Goal: Task Accomplishment & Management: Use online tool/utility

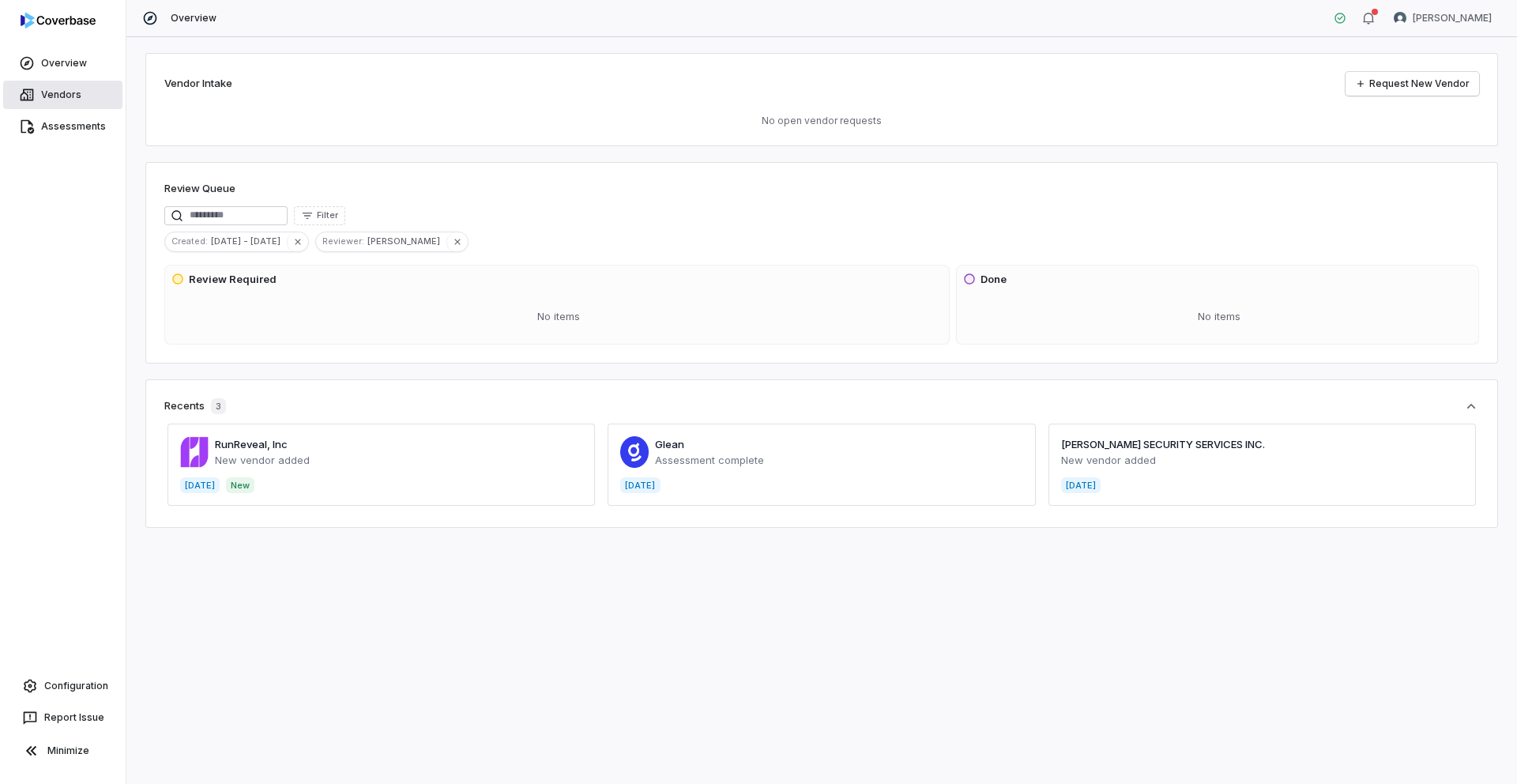
click at [67, 93] on link "Vendors" at bounding box center [63, 94] width 119 height 29
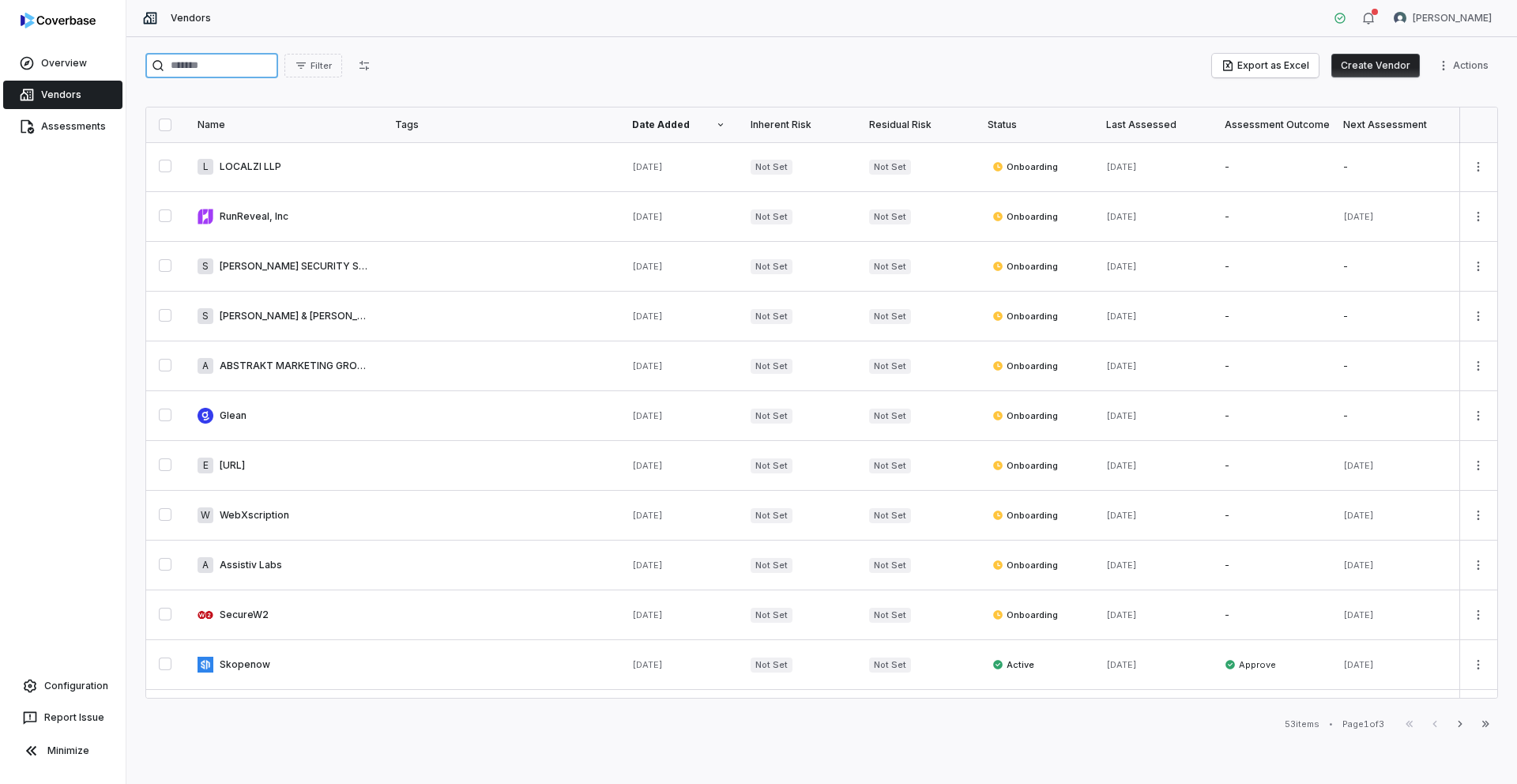
click at [206, 65] on input "search" at bounding box center [211, 65] width 132 height 25
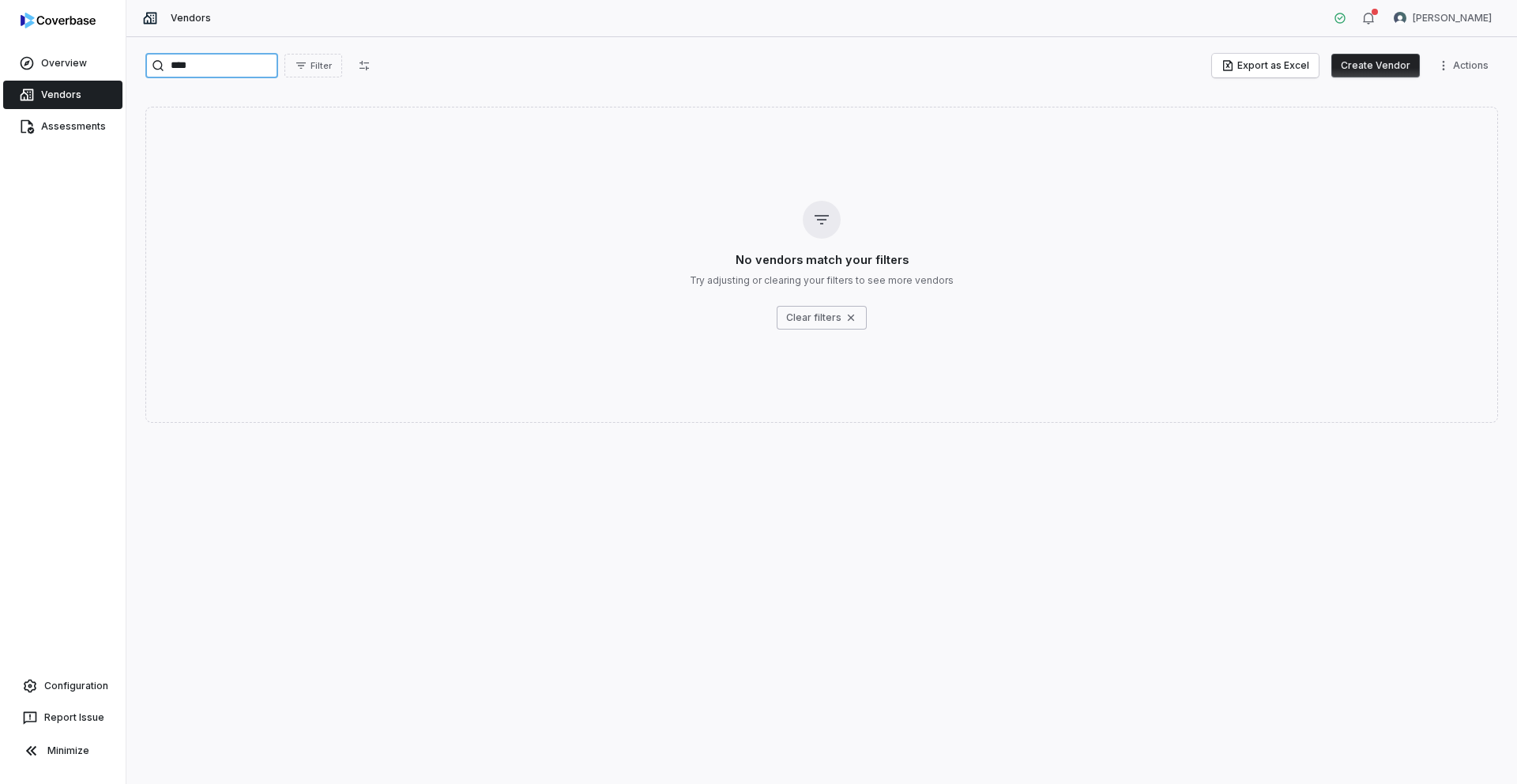
type input "****"
click at [1363, 63] on button "Create Vendor" at bounding box center [1376, 65] width 88 height 23
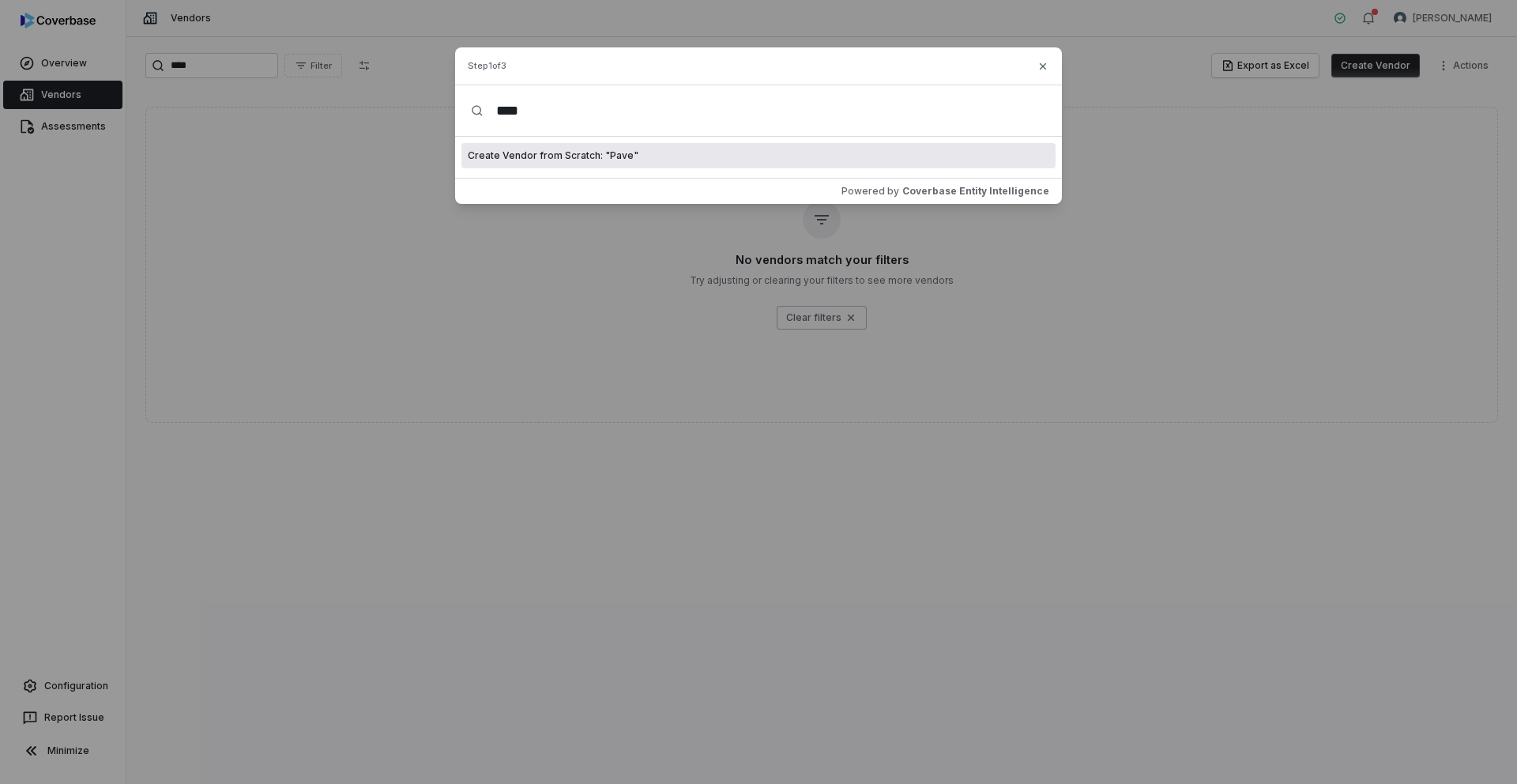
type input "****"
click at [565, 153] on span "Create Vendor from Scratch: " Pave "" at bounding box center [553, 156] width 170 height 13
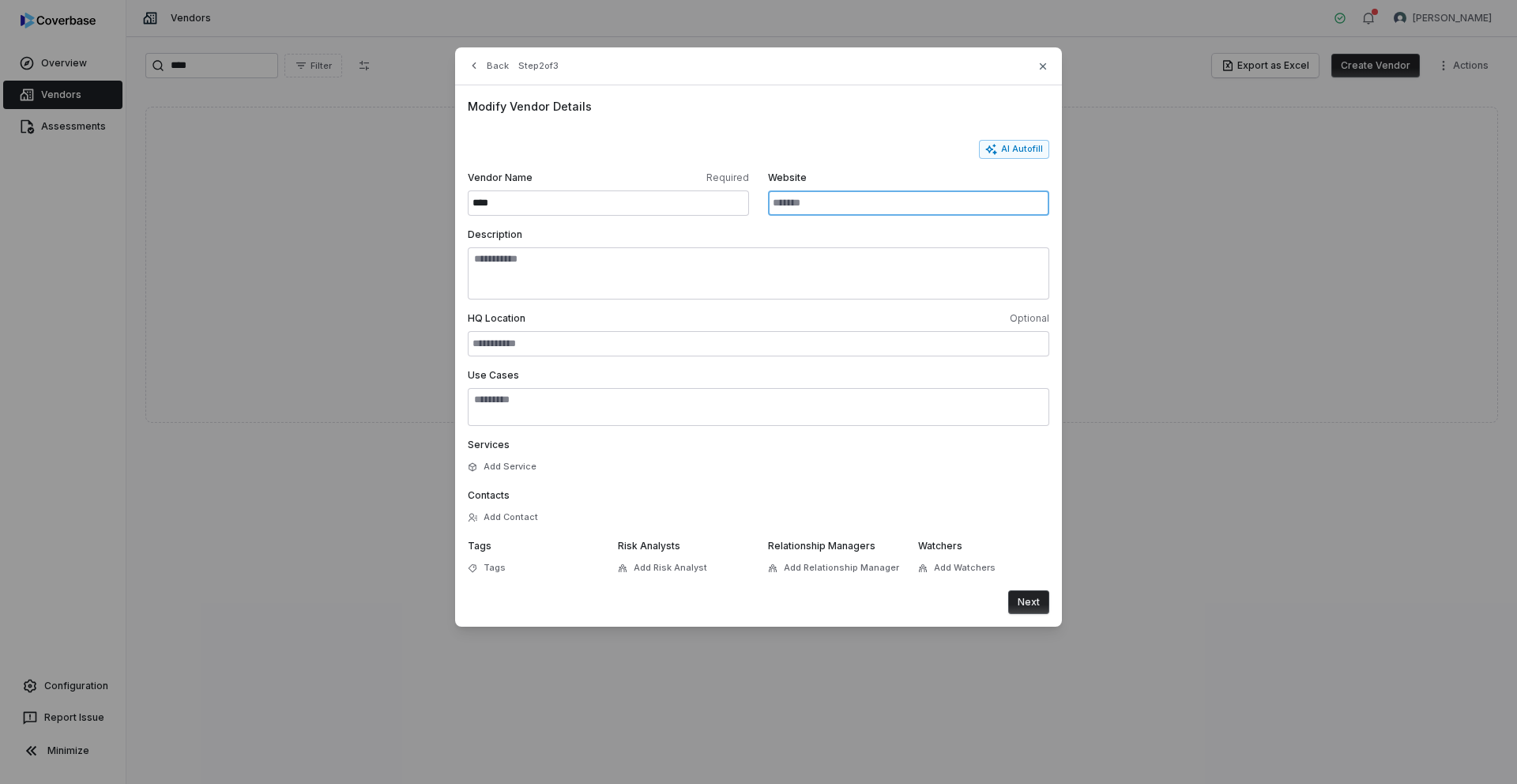
click at [832, 200] on input "Website" at bounding box center [909, 202] width 281 height 25
type input "********"
click at [683, 268] on textarea "Description" at bounding box center [759, 273] width 582 height 52
click at [775, 313] on span "Optional" at bounding box center [905, 318] width 287 height 13
click at [775, 331] on input "HQ Location Optional" at bounding box center [759, 344] width 582 height 25
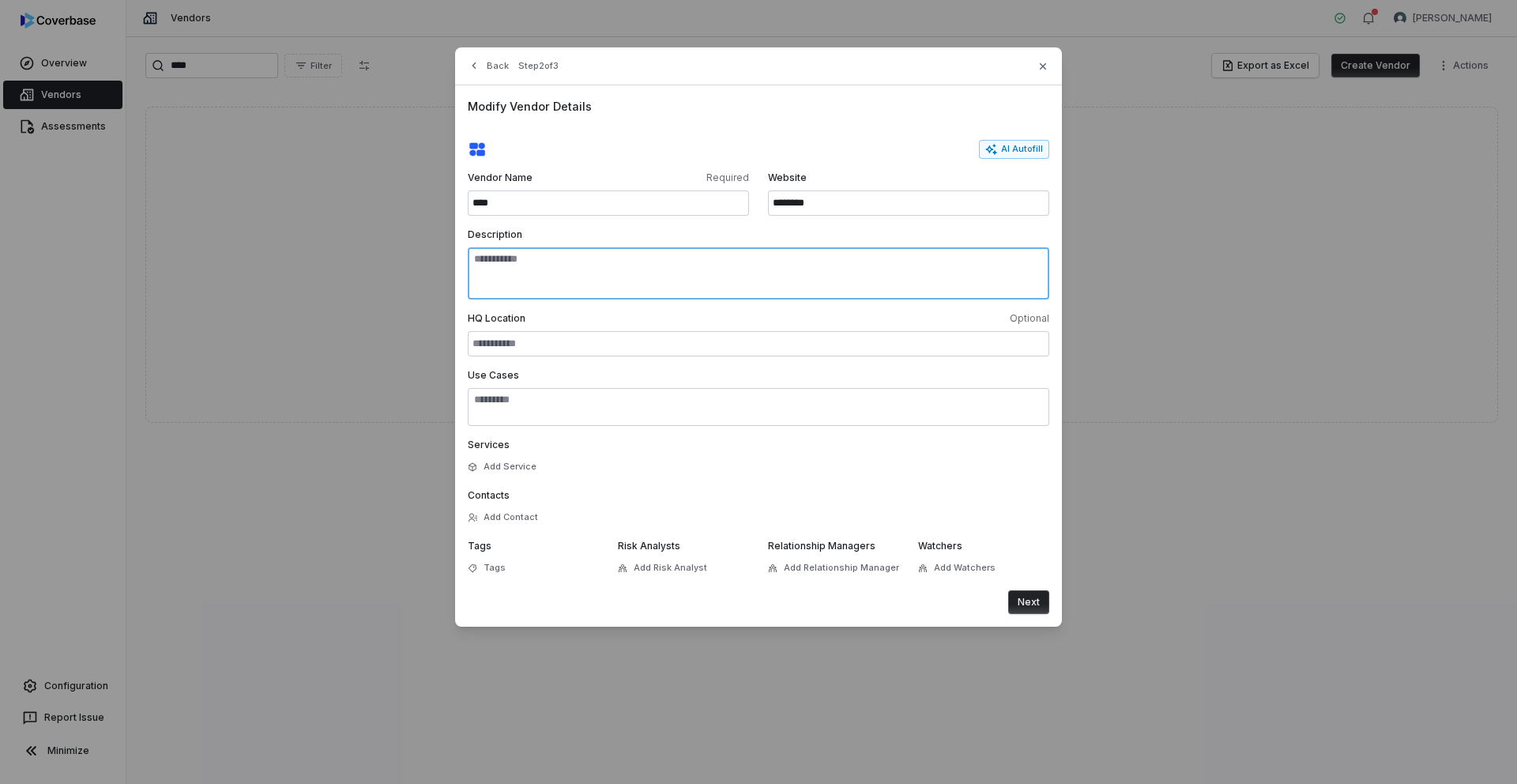
click at [712, 262] on textarea "Description" at bounding box center [759, 273] width 582 height 52
paste textarea "**********"
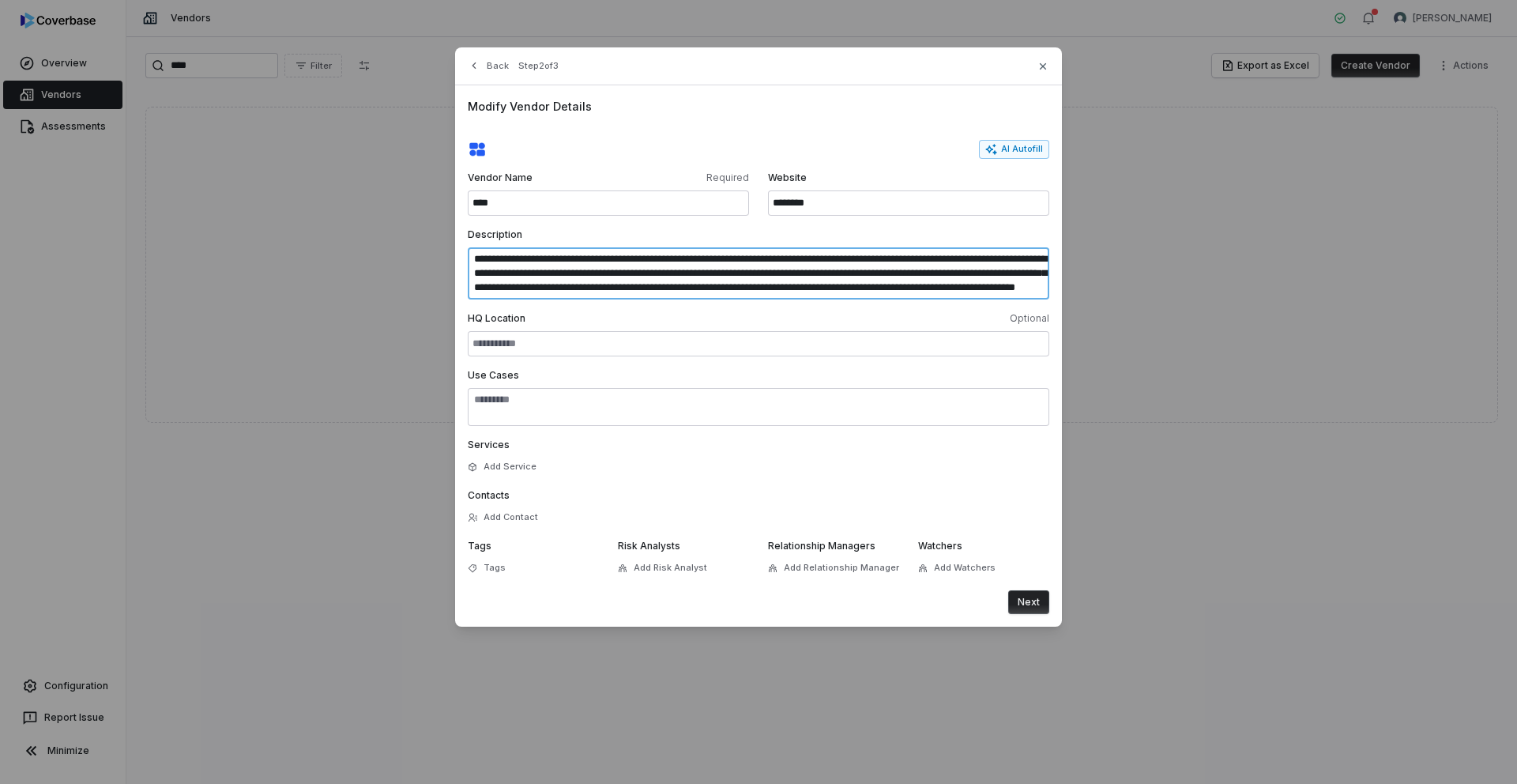
scroll to position [9, 0]
type textarea "**********"
click at [1033, 604] on button "Next" at bounding box center [1028, 601] width 41 height 23
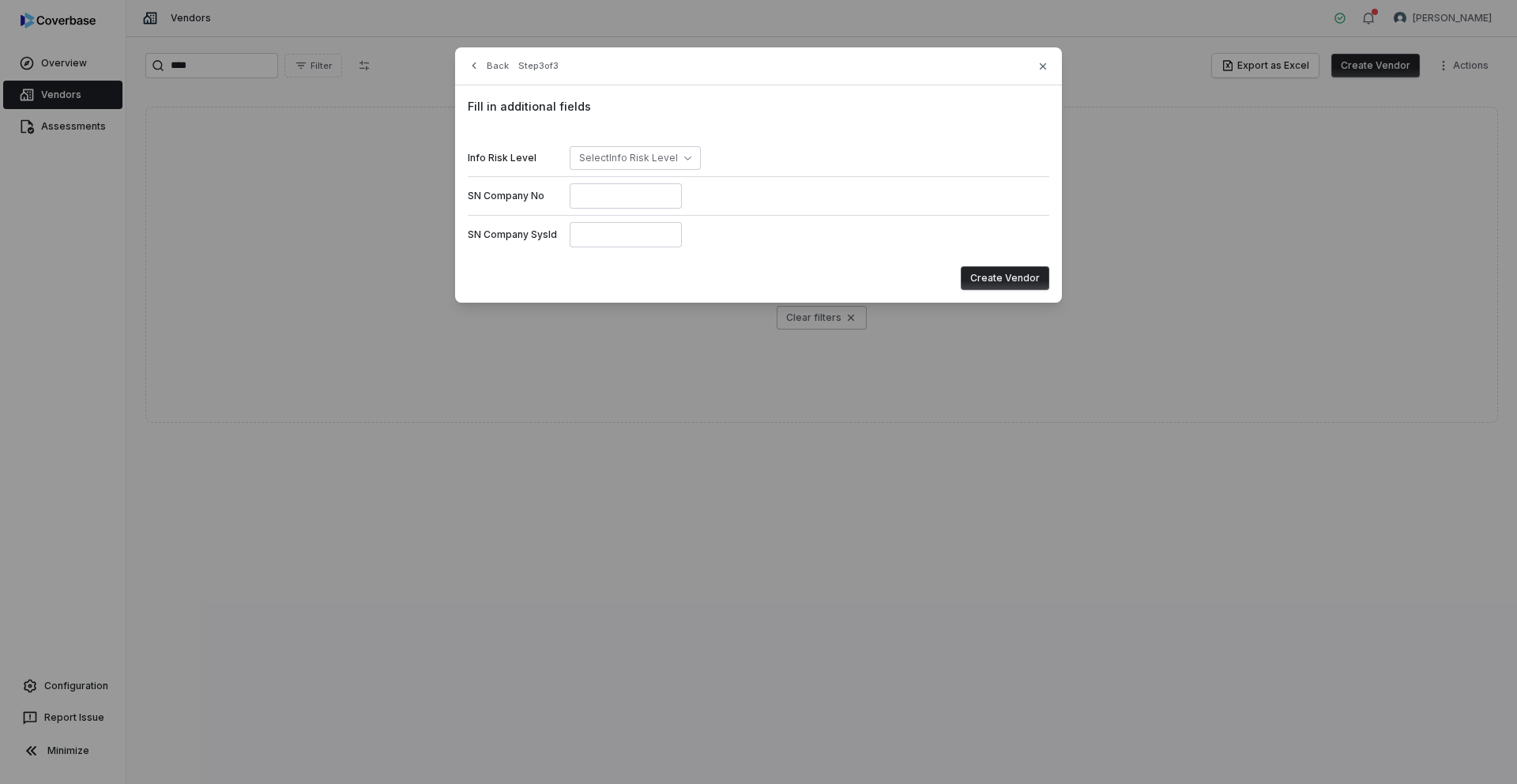
click at [995, 279] on button "Create Vendor" at bounding box center [1005, 278] width 88 height 23
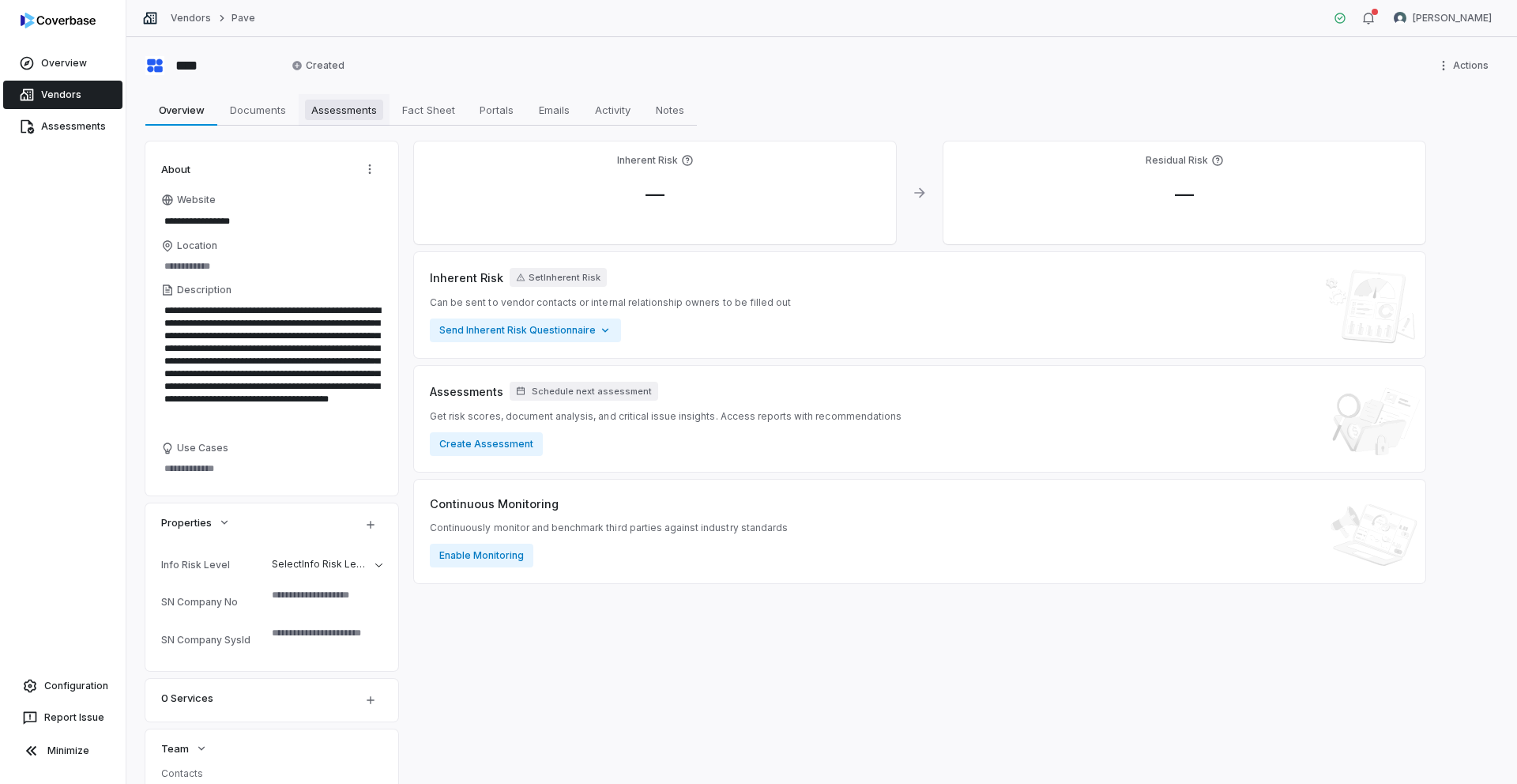
click at [329, 112] on span "Assessments" at bounding box center [344, 110] width 78 height 21
type textarea "*"
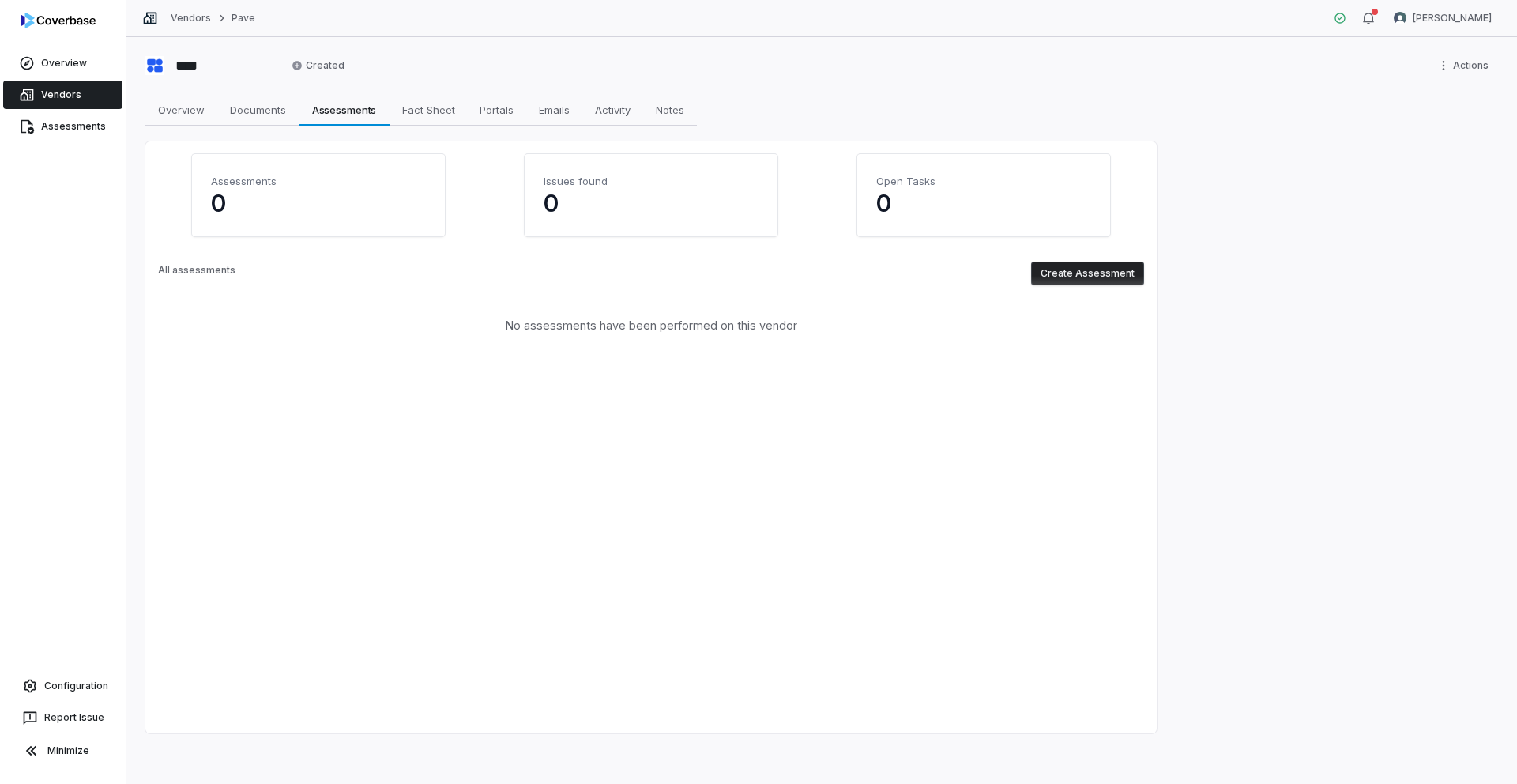
click at [1053, 277] on button "Create Assessment" at bounding box center [1088, 273] width 113 height 23
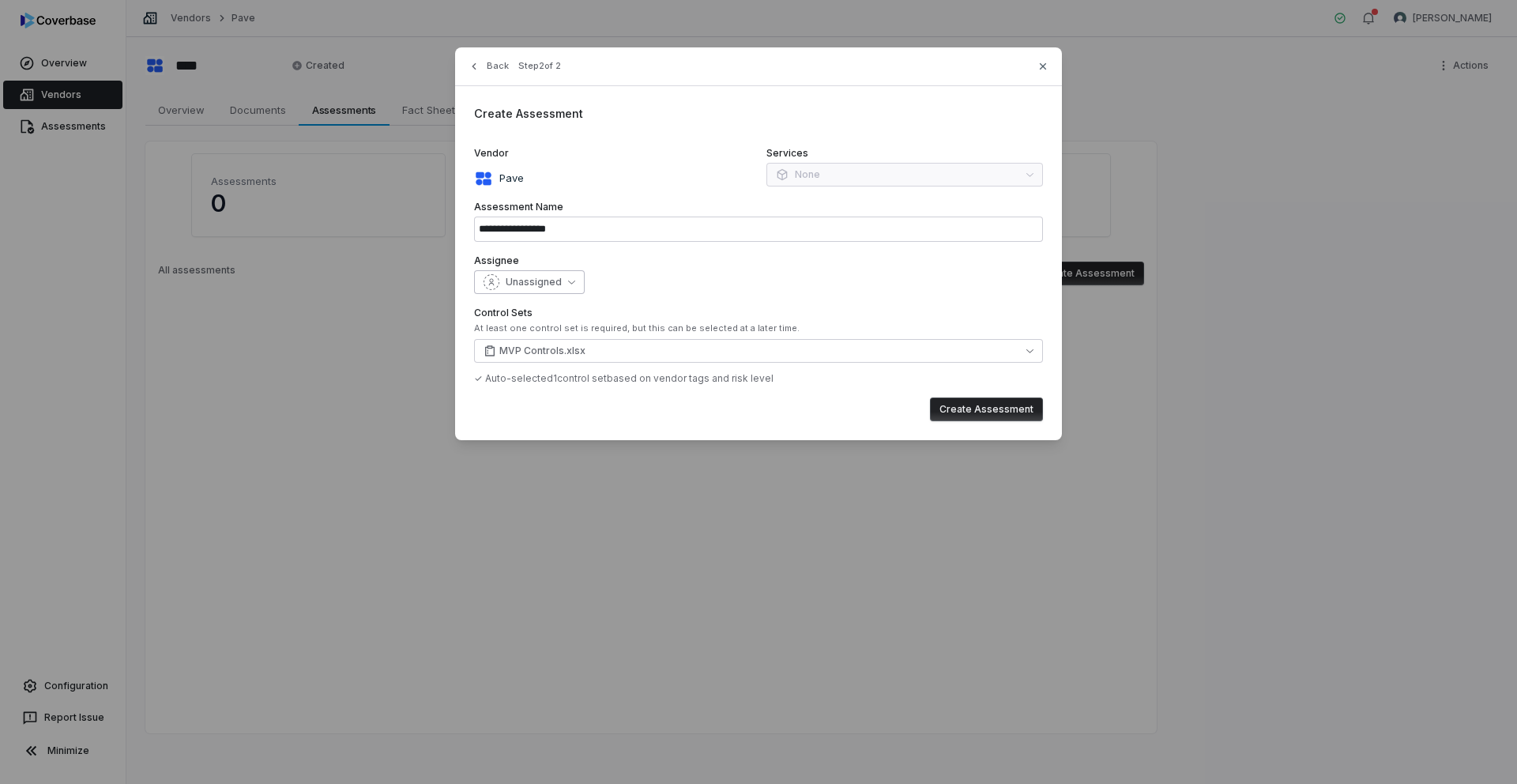
click at [574, 284] on button "Unassigned" at bounding box center [530, 281] width 111 height 23
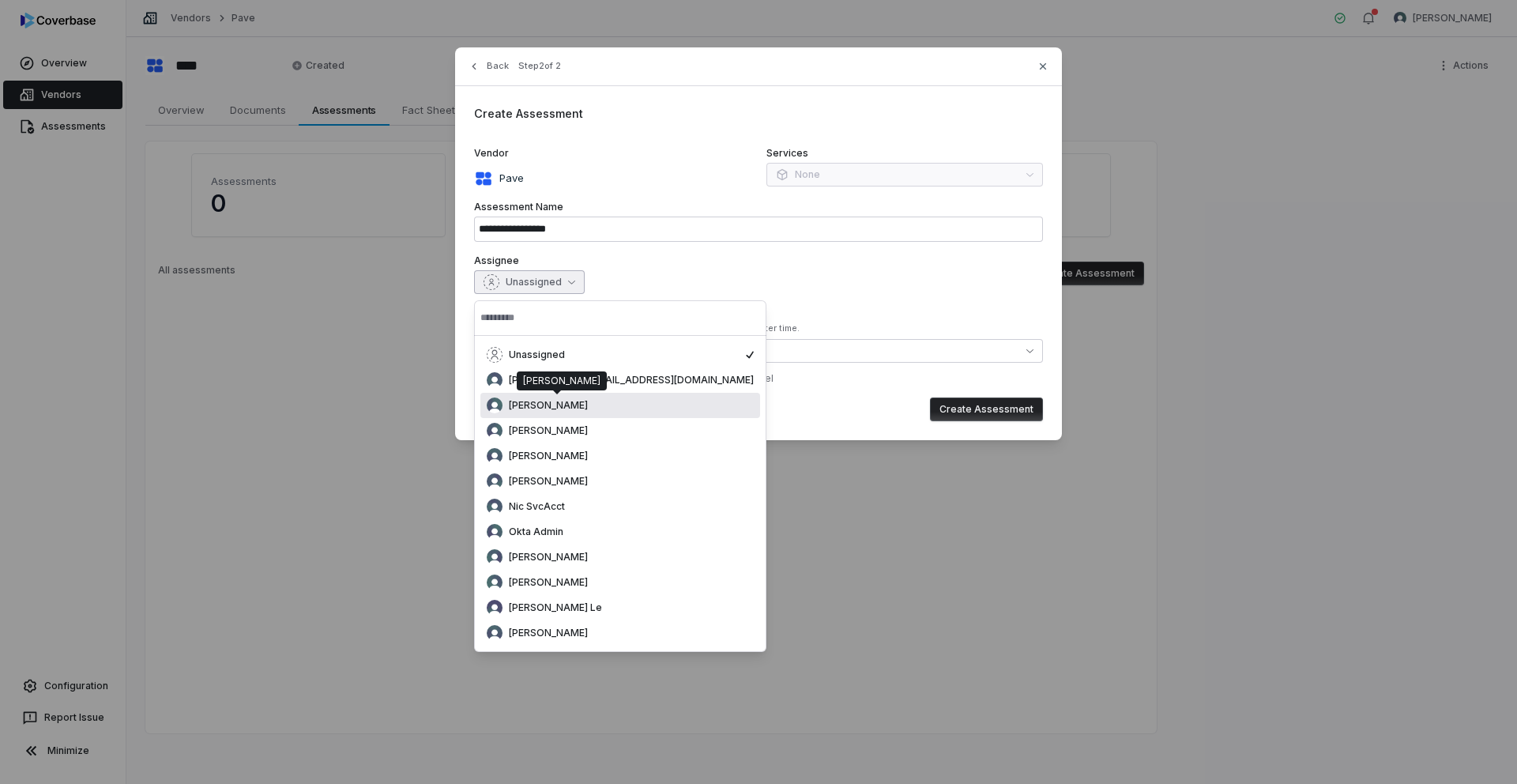
click at [547, 409] on span "[PERSON_NAME]" at bounding box center [548, 405] width 79 height 13
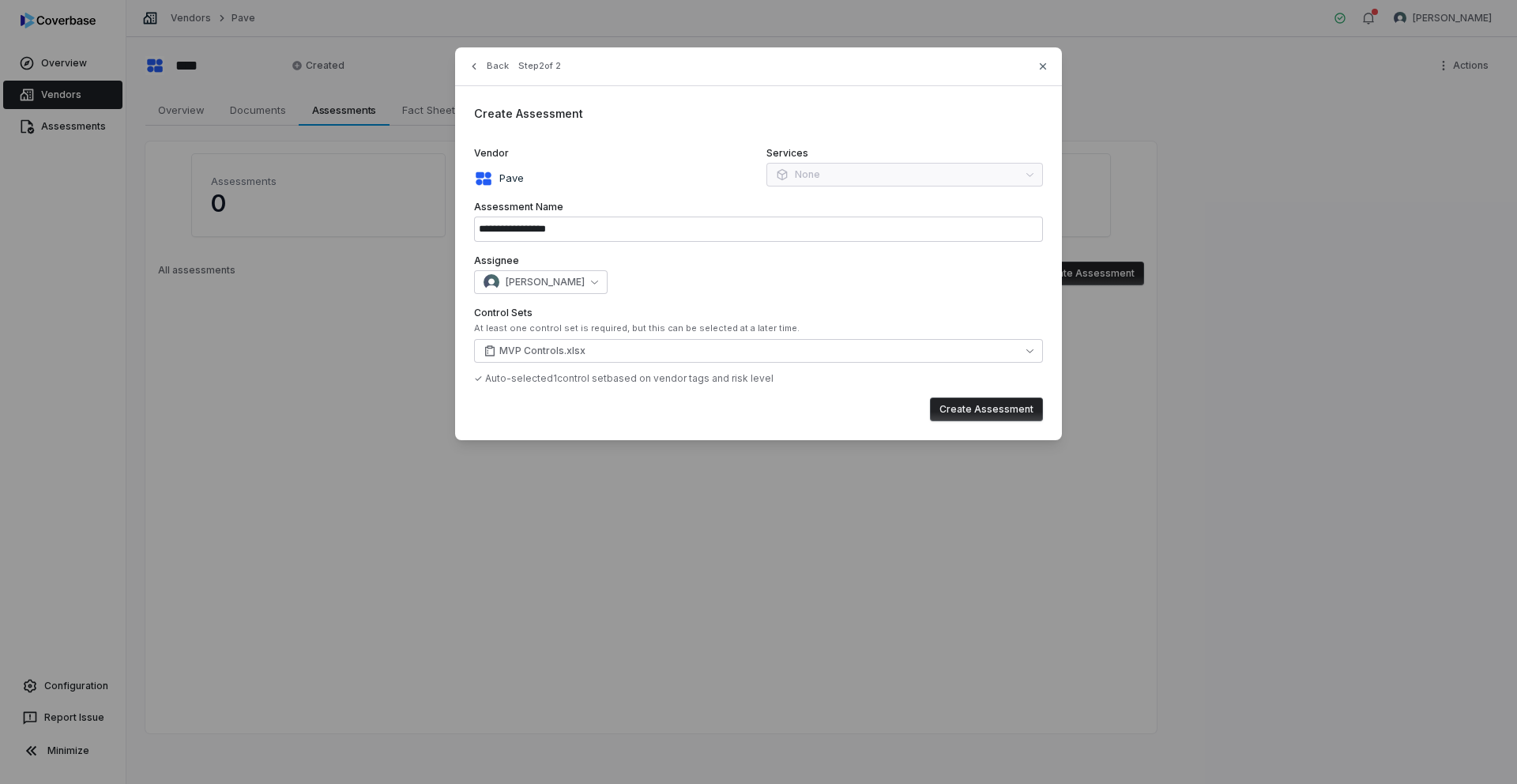
click at [955, 406] on button "Create Assessment" at bounding box center [987, 408] width 113 height 23
type input "**********"
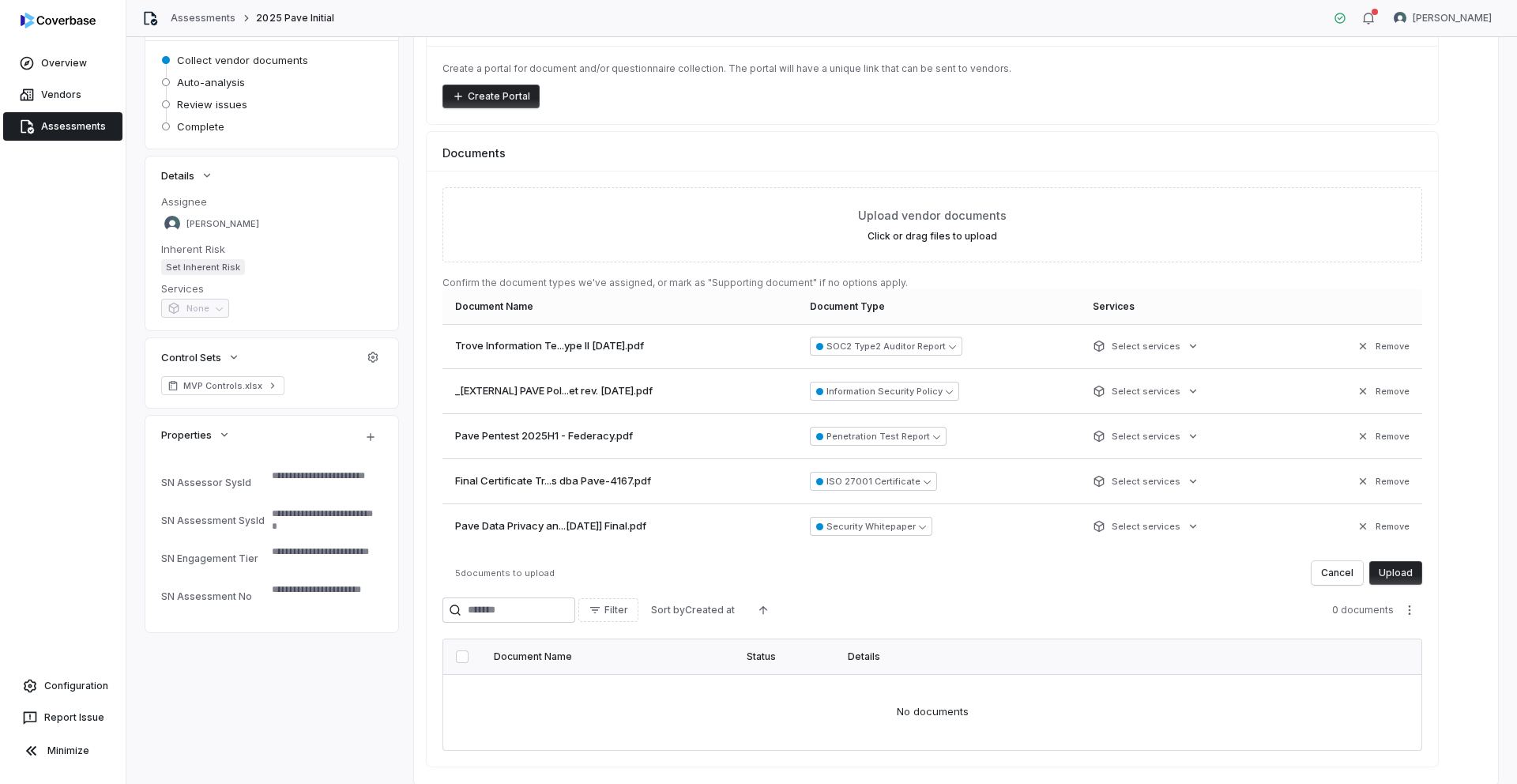
scroll to position [161, 0]
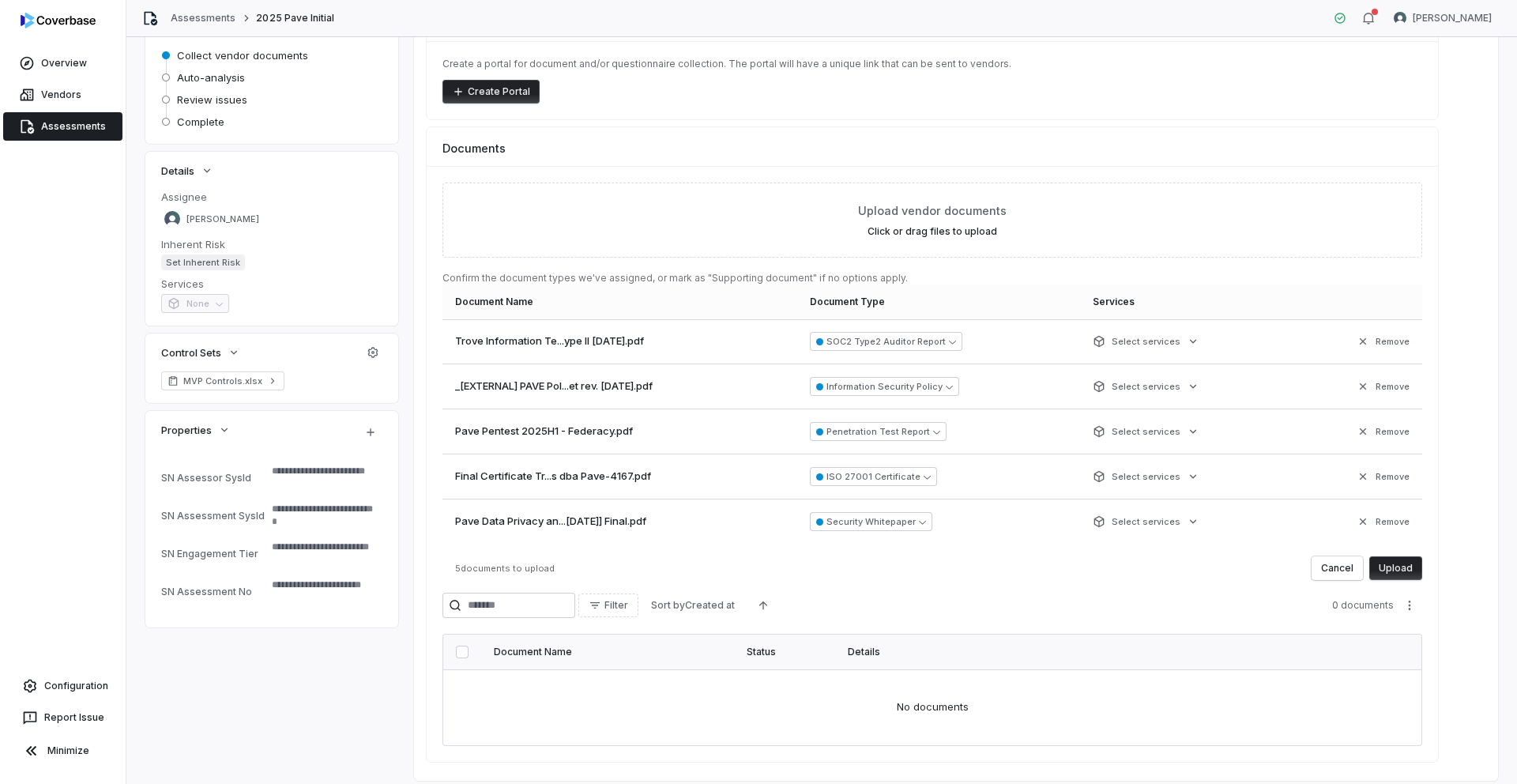
click at [1412, 566] on button "Upload" at bounding box center [1396, 568] width 53 height 23
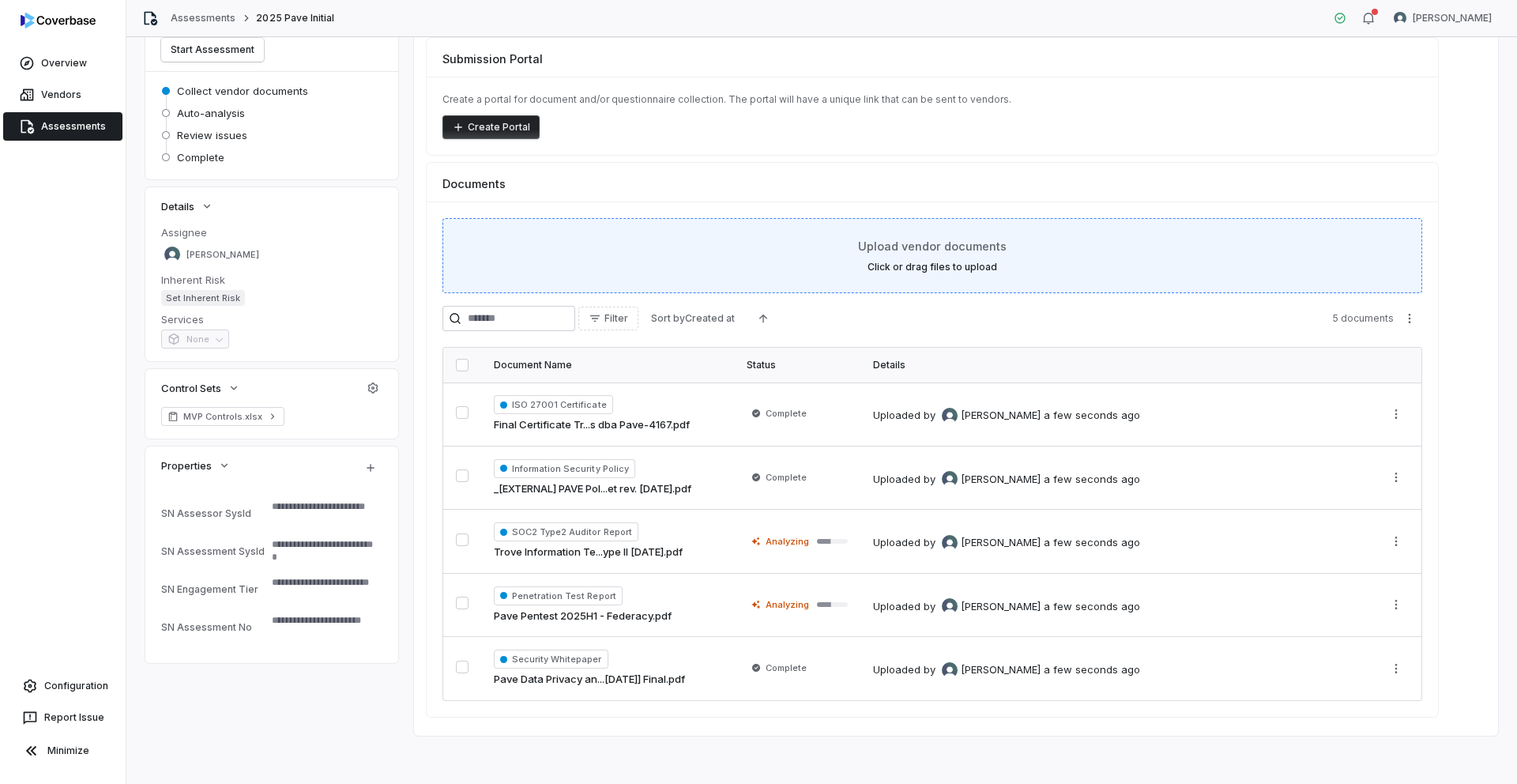
scroll to position [128, 0]
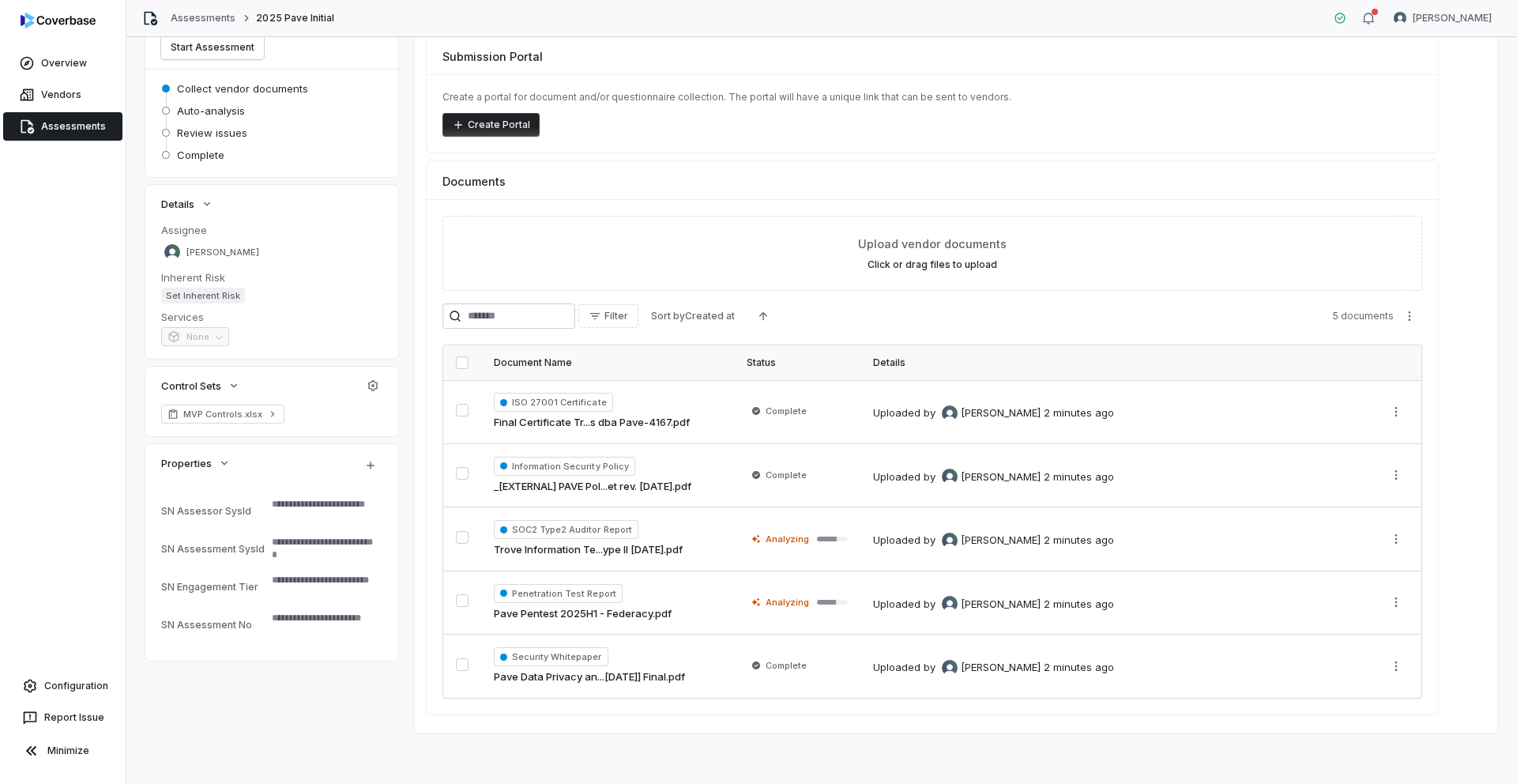
type textarea "*"
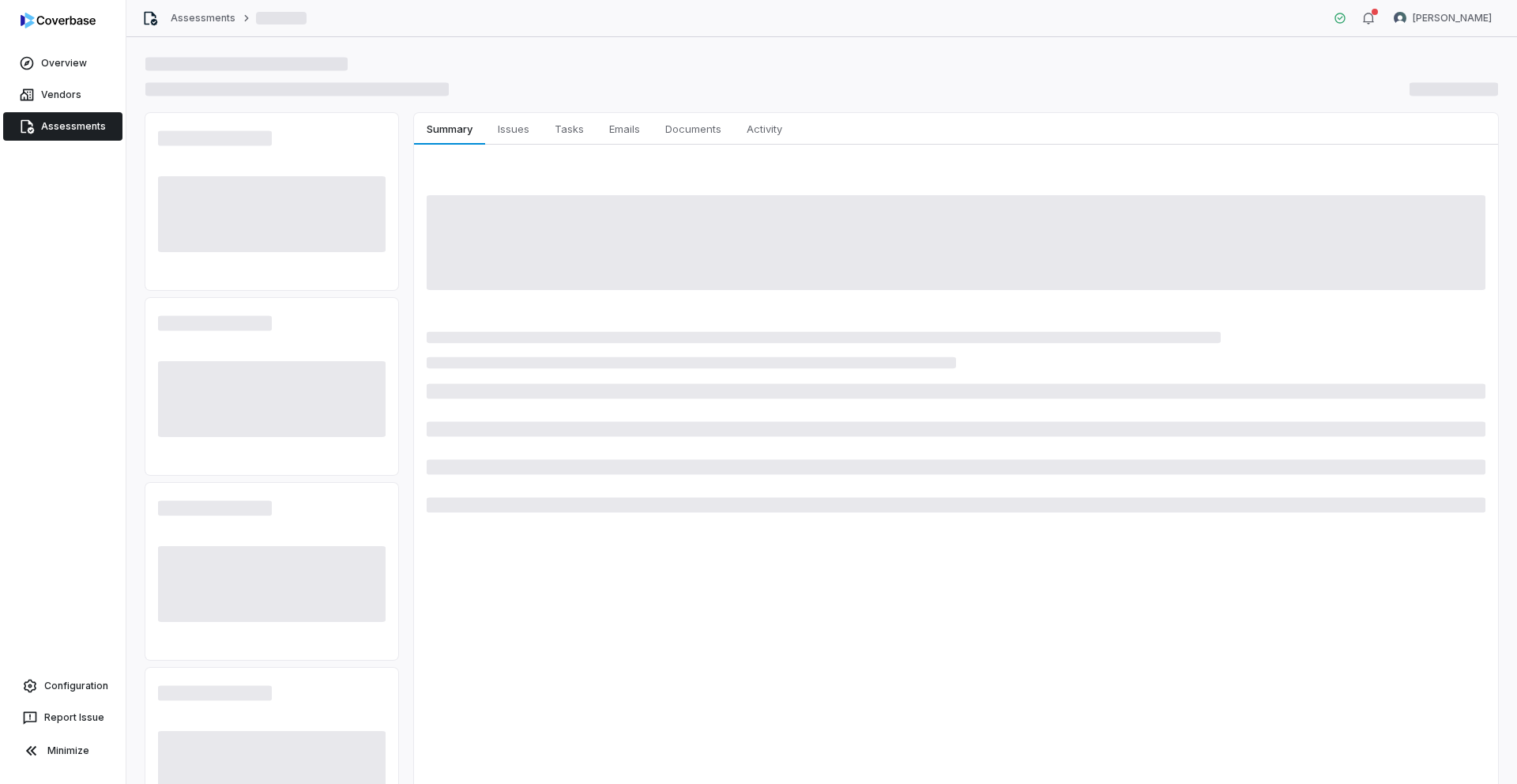
type textarea "*"
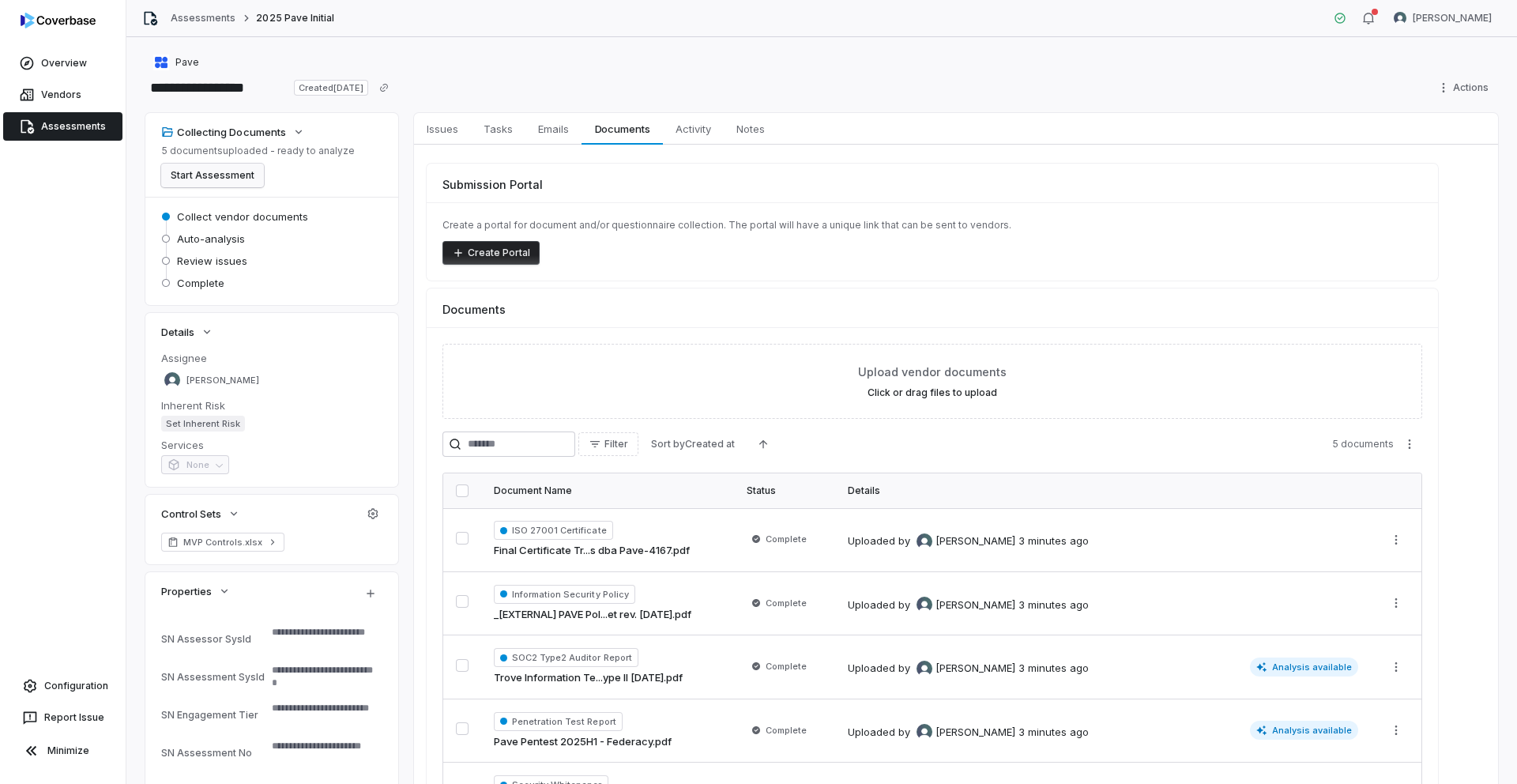
click at [224, 177] on button "Start Assessment" at bounding box center [212, 175] width 103 height 23
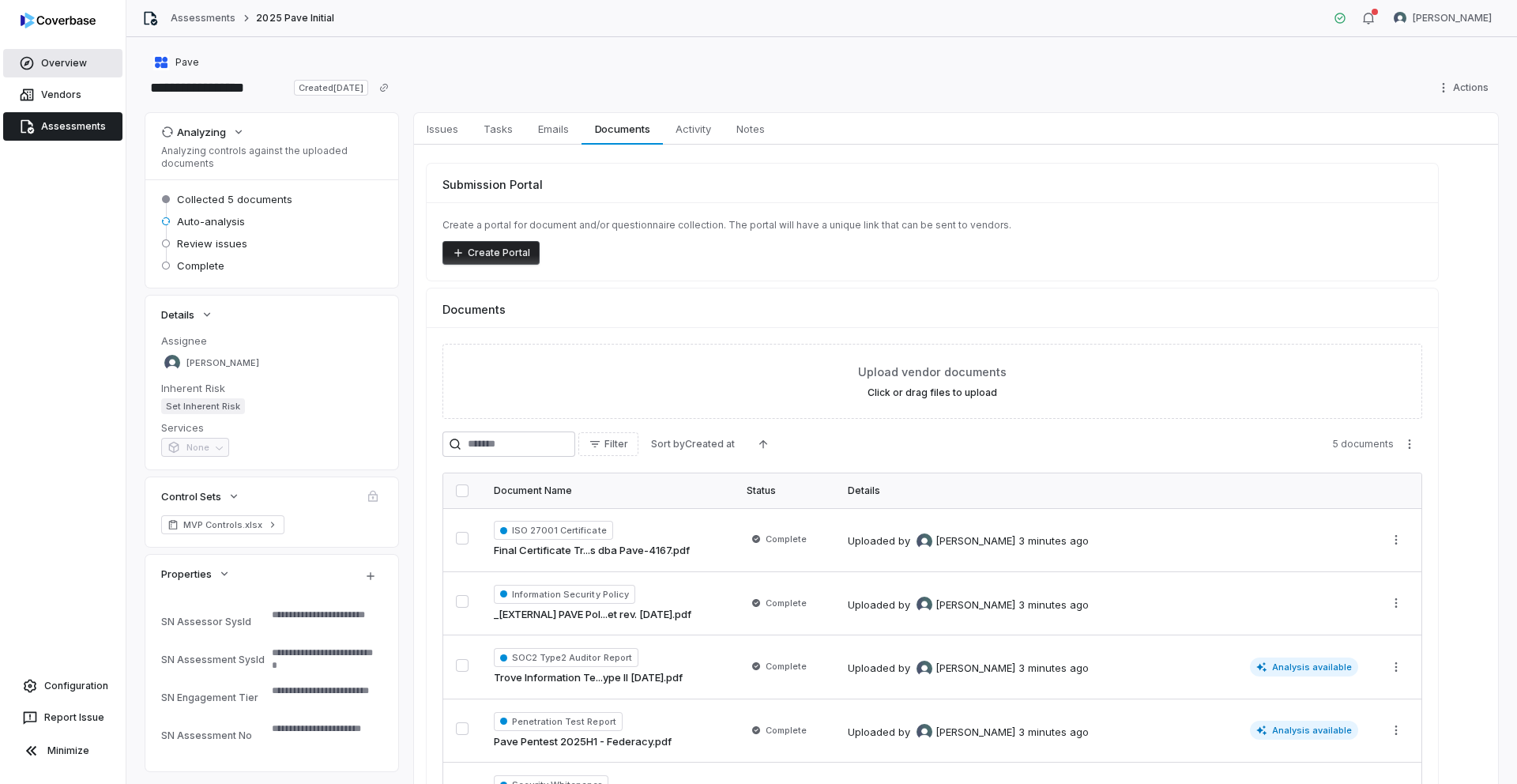
click at [75, 64] on link "Overview" at bounding box center [63, 63] width 119 height 29
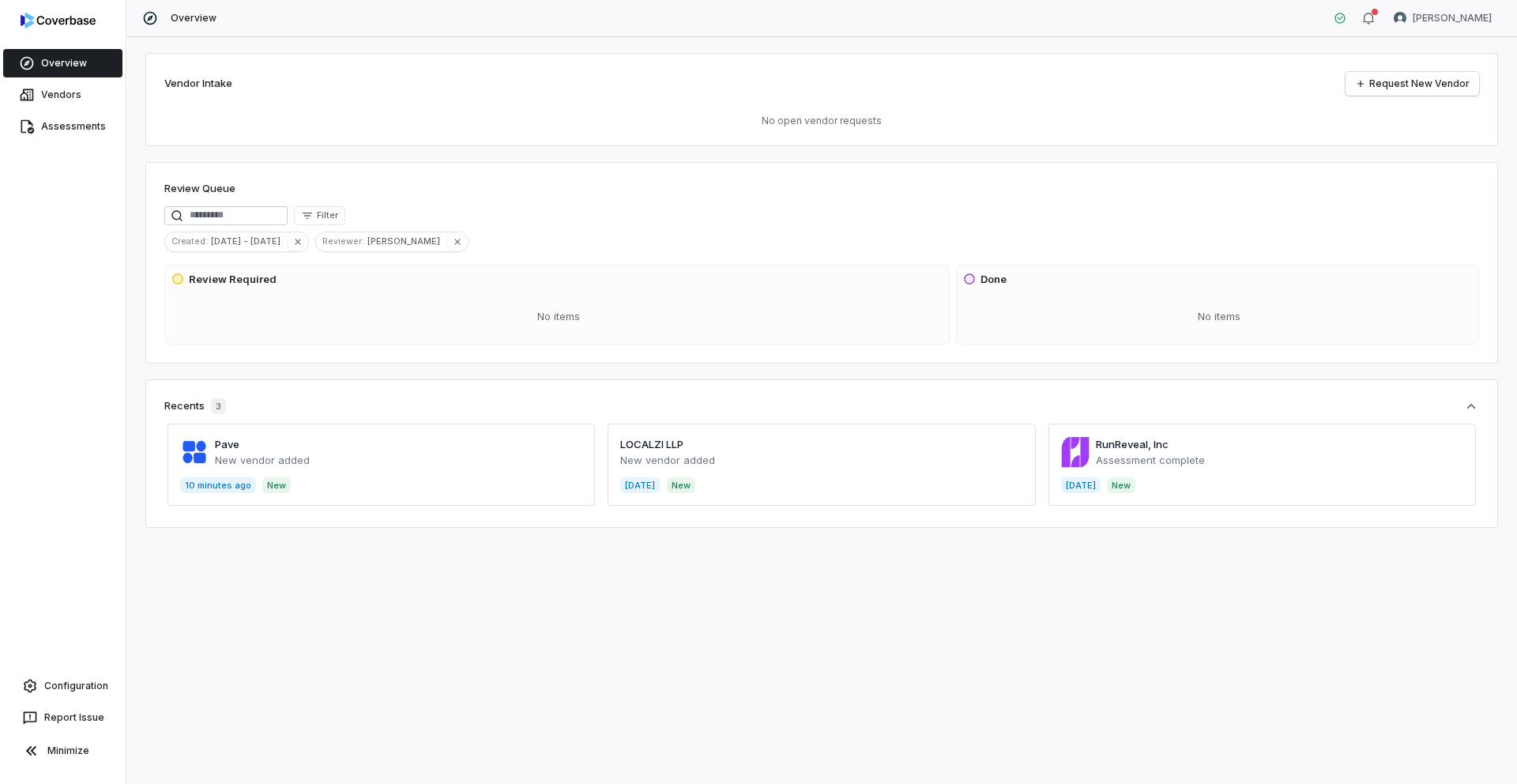
click at [669, 439] on span at bounding box center [821, 464] width 427 height 82
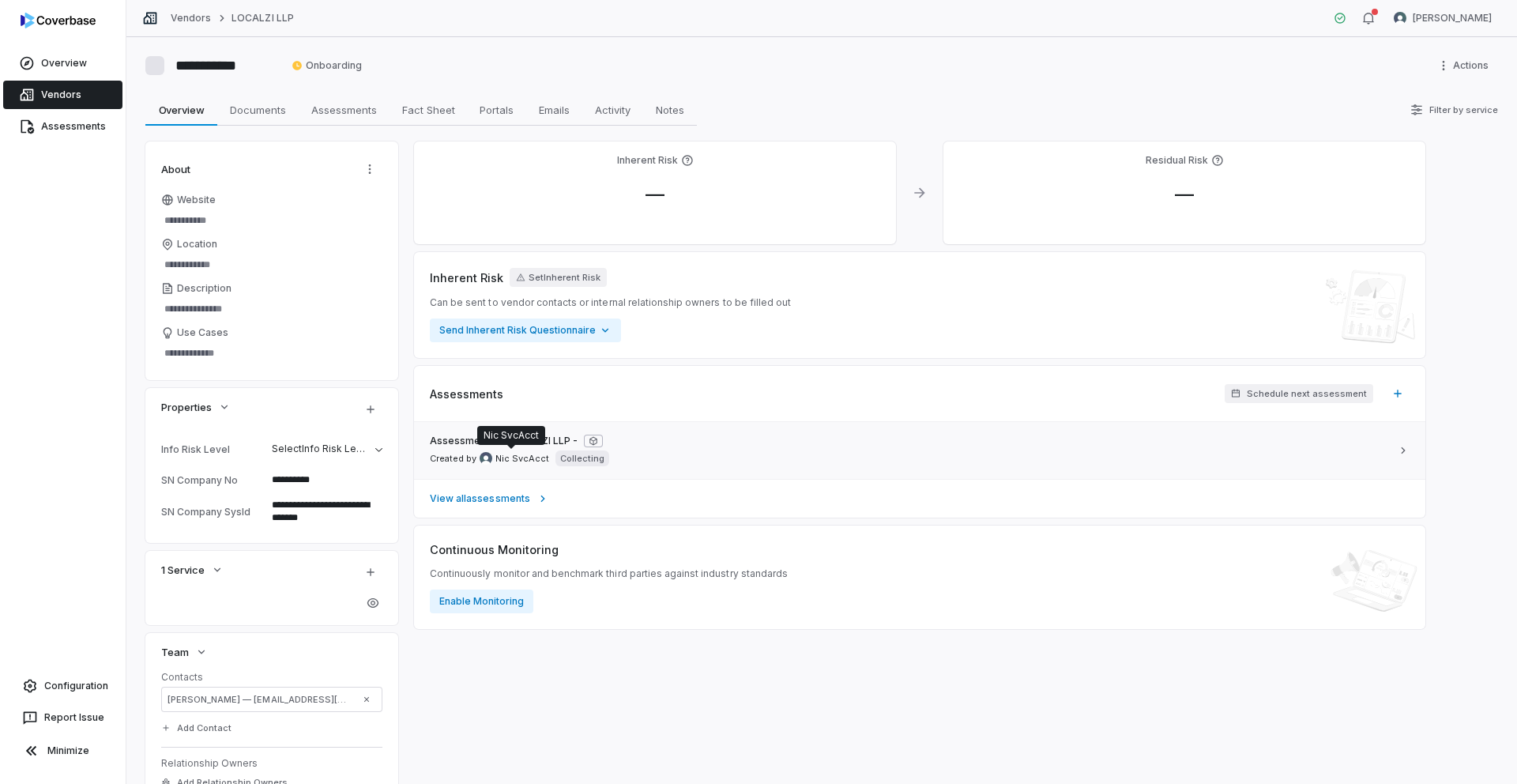
click at [501, 459] on span "Nic SvcAcct" at bounding box center [523, 459] width 54 height 12
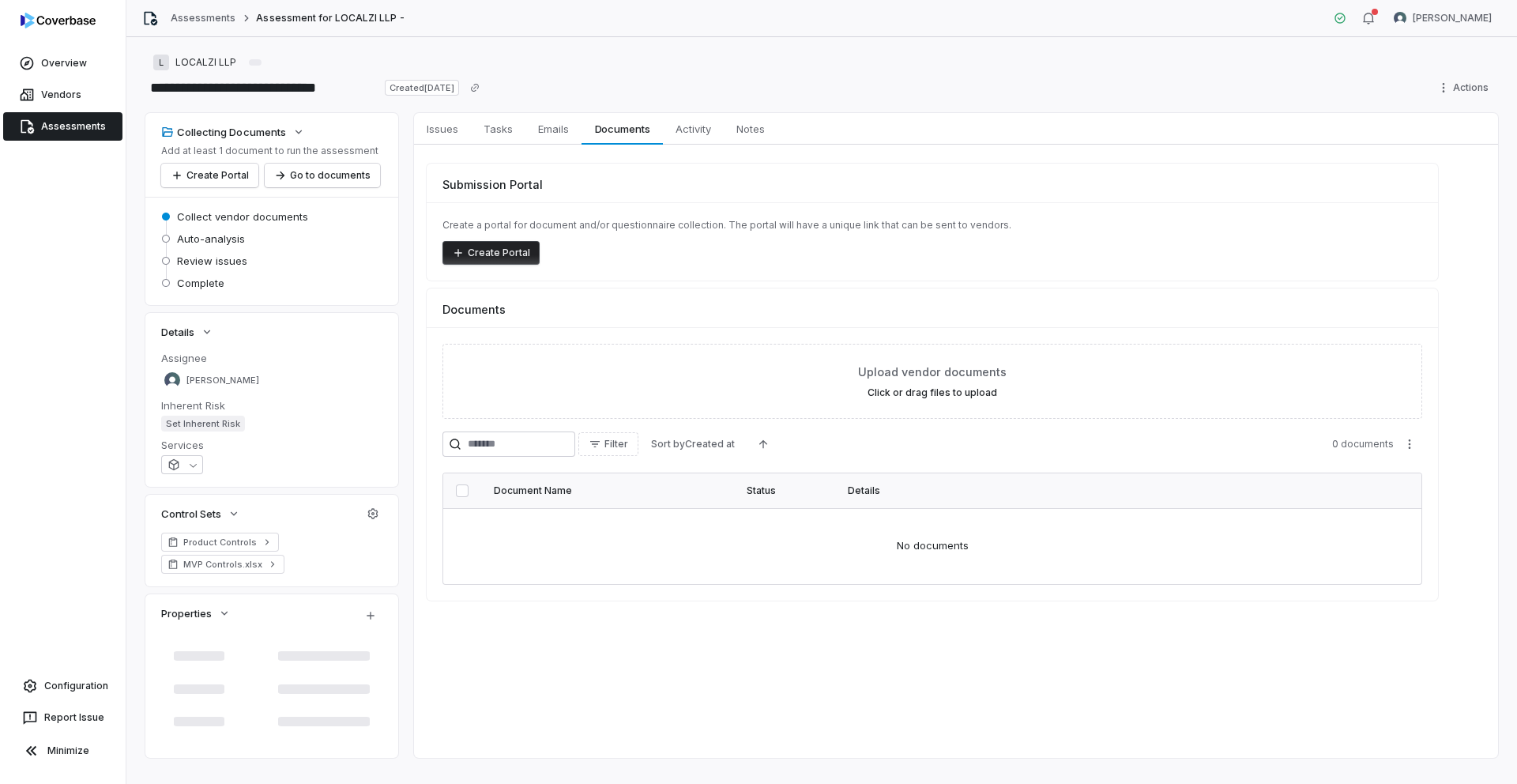
type textarea "*"
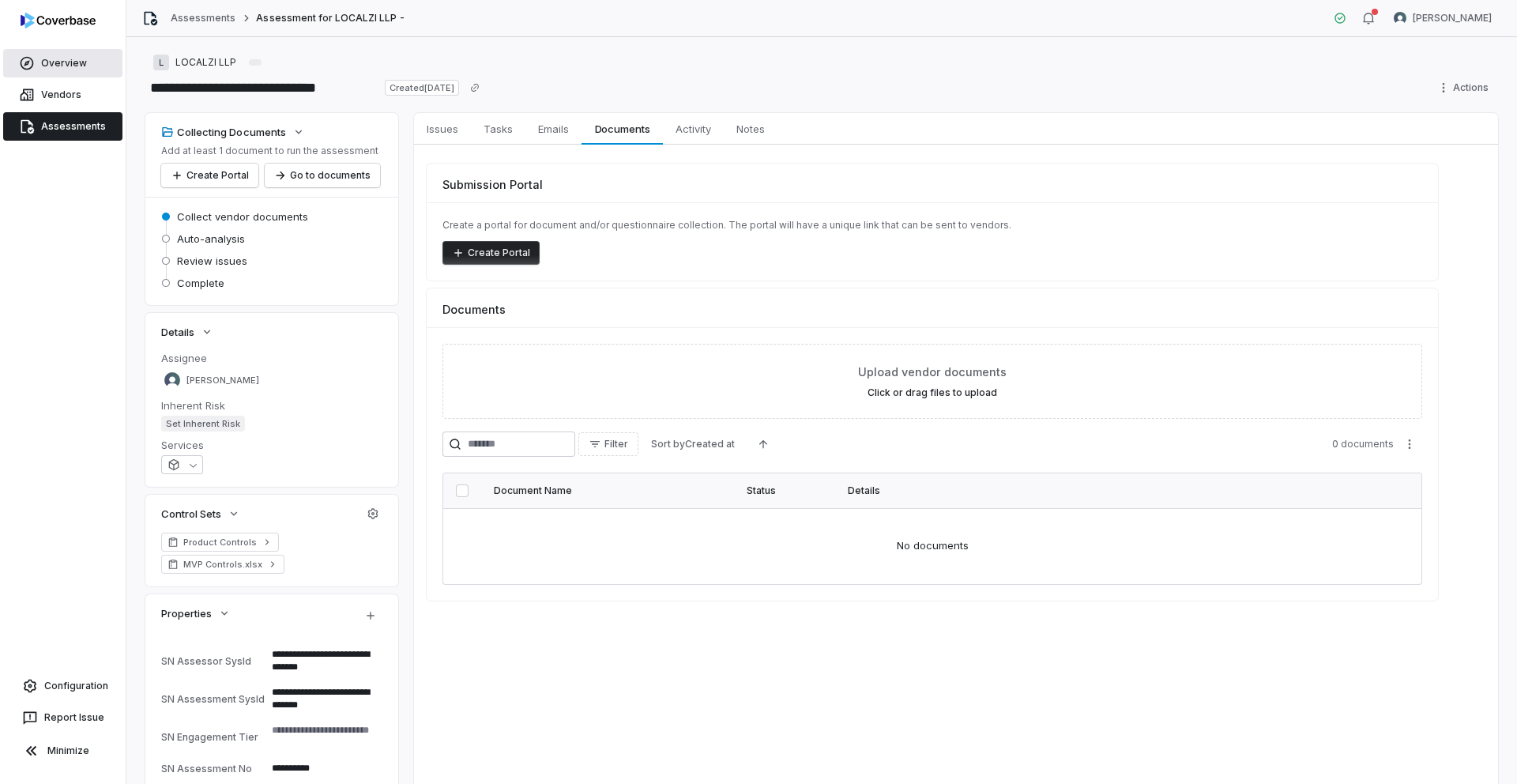
click at [70, 57] on link "Overview" at bounding box center [63, 63] width 119 height 29
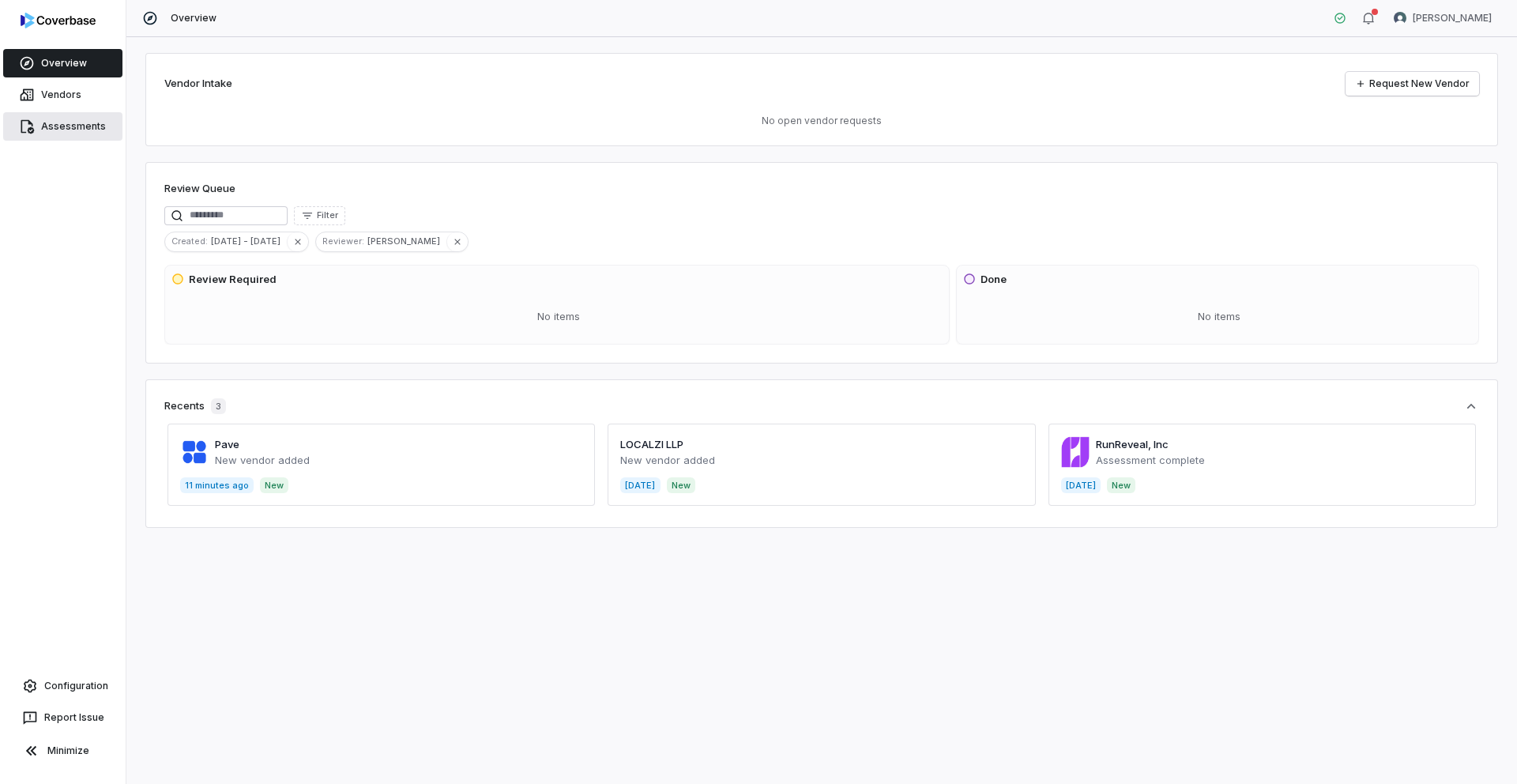
click at [86, 133] on link "Assessments" at bounding box center [63, 126] width 119 height 29
